Goal: Information Seeking & Learning: Find specific page/section

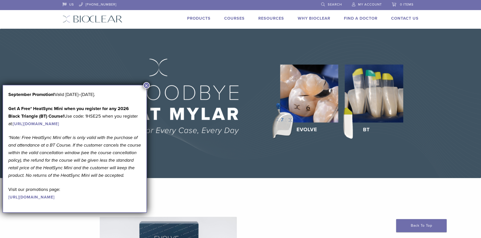
click at [396, 18] on link "Contact Us" at bounding box center [404, 18] width 27 height 5
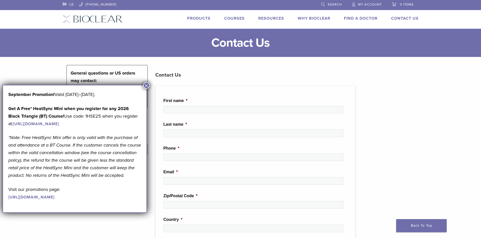
click at [146, 87] on button "×" at bounding box center [146, 85] width 7 height 7
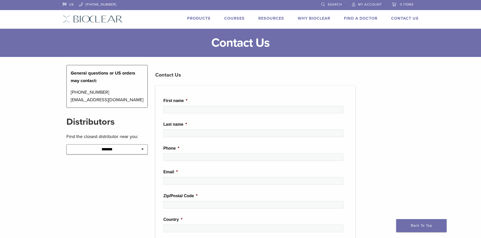
click at [201, 19] on link "Products" at bounding box center [198, 18] width 23 height 5
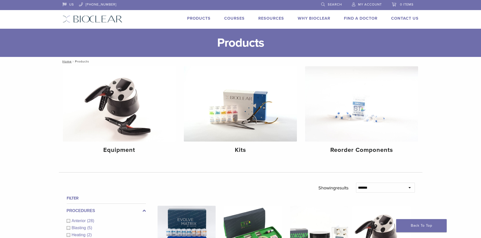
click at [331, 4] on span "Search" at bounding box center [334, 5] width 14 height 4
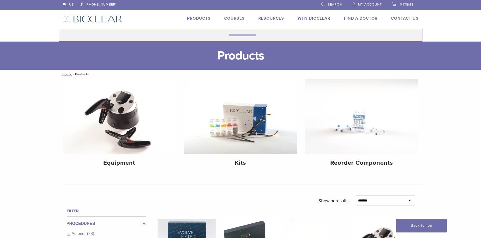
click at [234, 35] on input "Search for:" at bounding box center [240, 35] width 363 height 13
click at [59, 29] on button "Search" at bounding box center [59, 29] width 0 height 0
type input "**********"
click at [59, 29] on button "Search" at bounding box center [59, 29] width 0 height 0
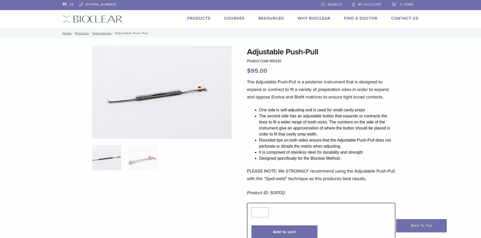
click at [326, 5] on link "Search" at bounding box center [331, 4] width 21 height 8
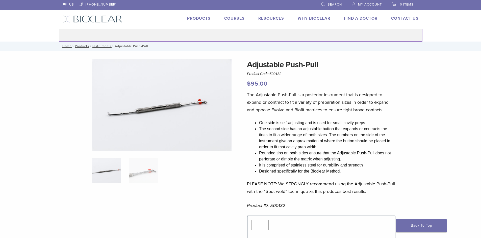
click at [224, 35] on input "Search for:" at bounding box center [240, 35] width 363 height 13
type input "******"
click at [59, 29] on button "Search" at bounding box center [59, 29] width 0 height 0
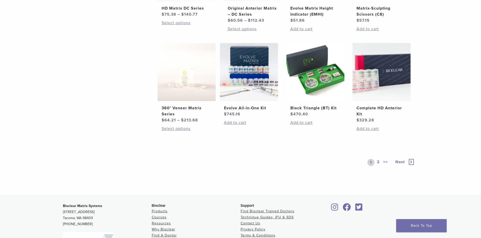
scroll to position [227, 0]
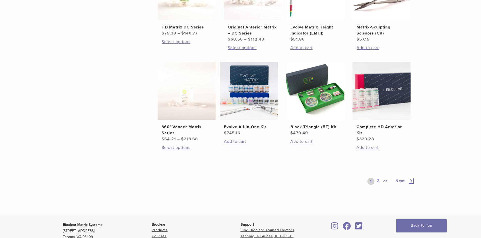
click at [401, 182] on span "Next" at bounding box center [399, 181] width 9 height 5
